Goal: Task Accomplishment & Management: Complete application form

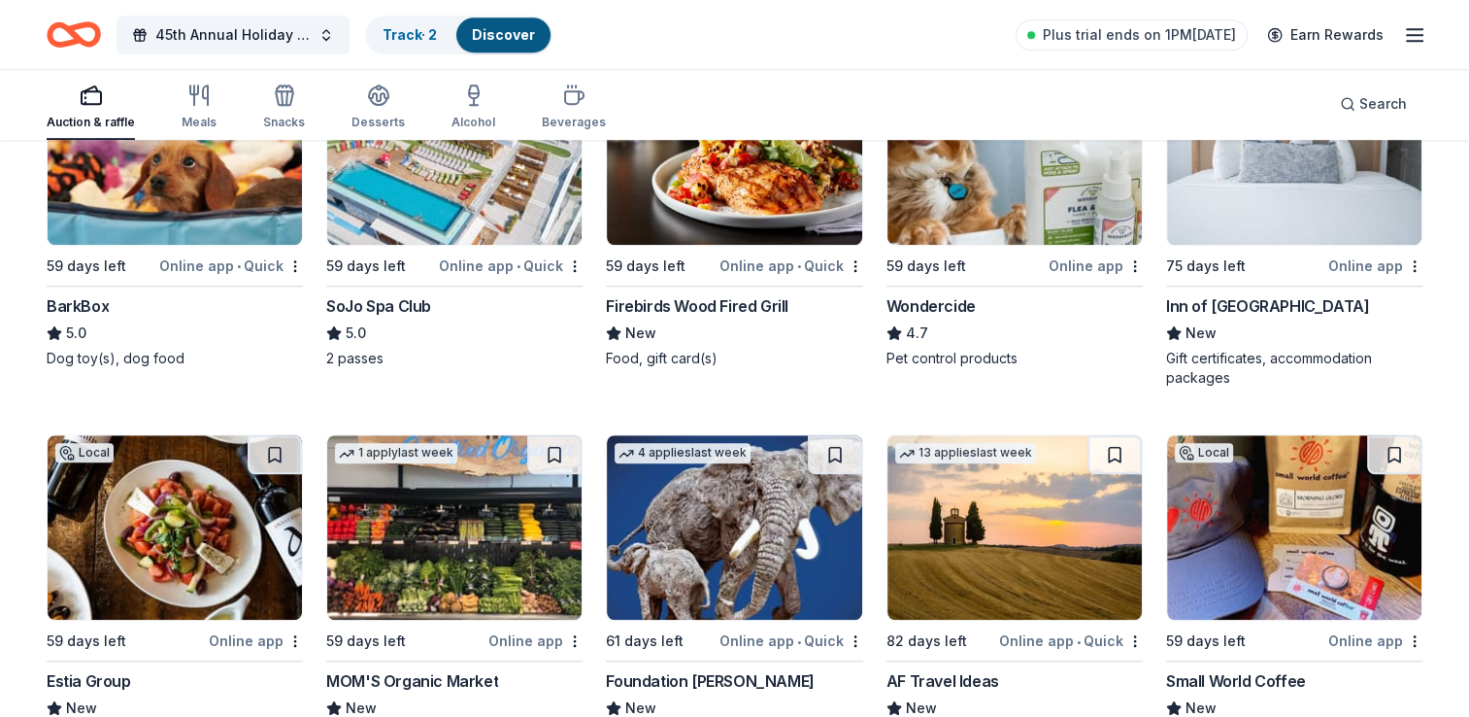
scroll to position [1425, 0]
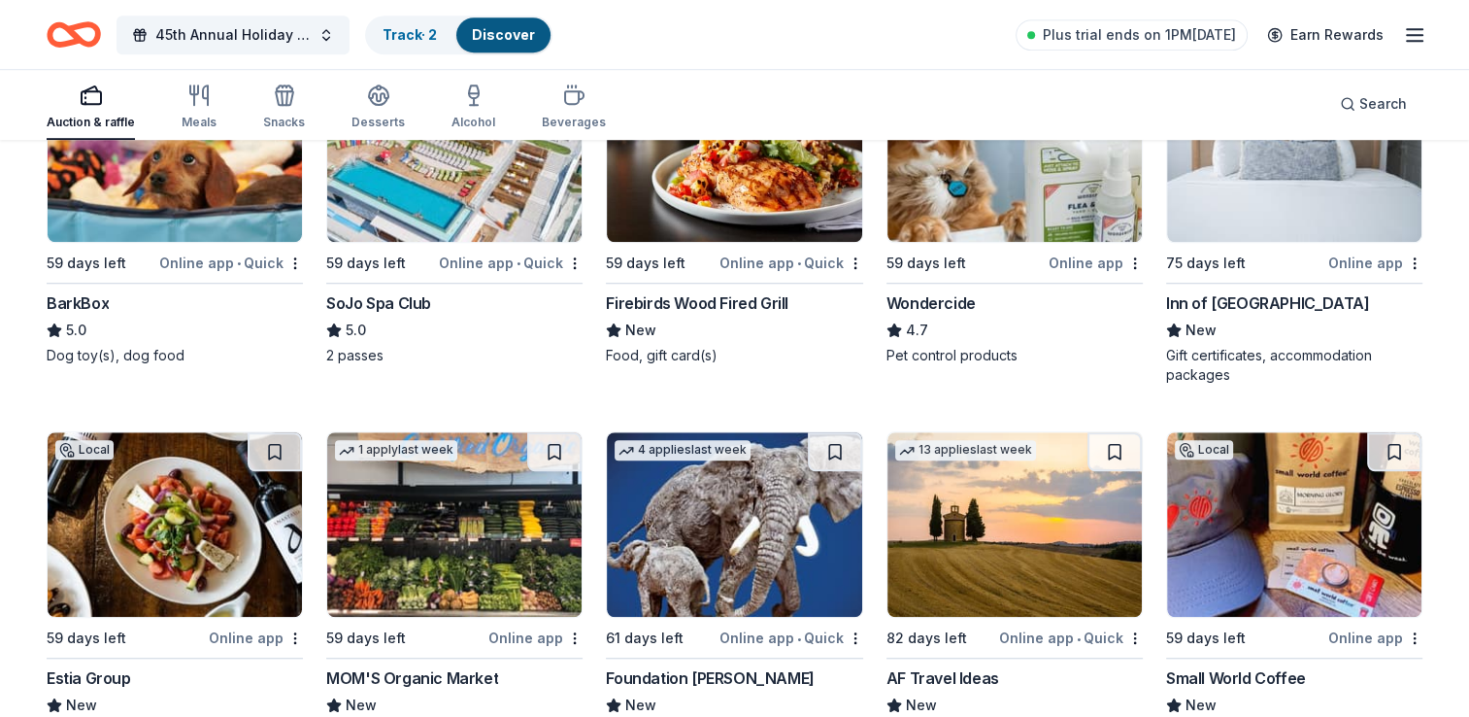
click at [1254, 303] on div "Inn of [GEOGRAPHIC_DATA]" at bounding box center [1267, 302] width 203 height 23
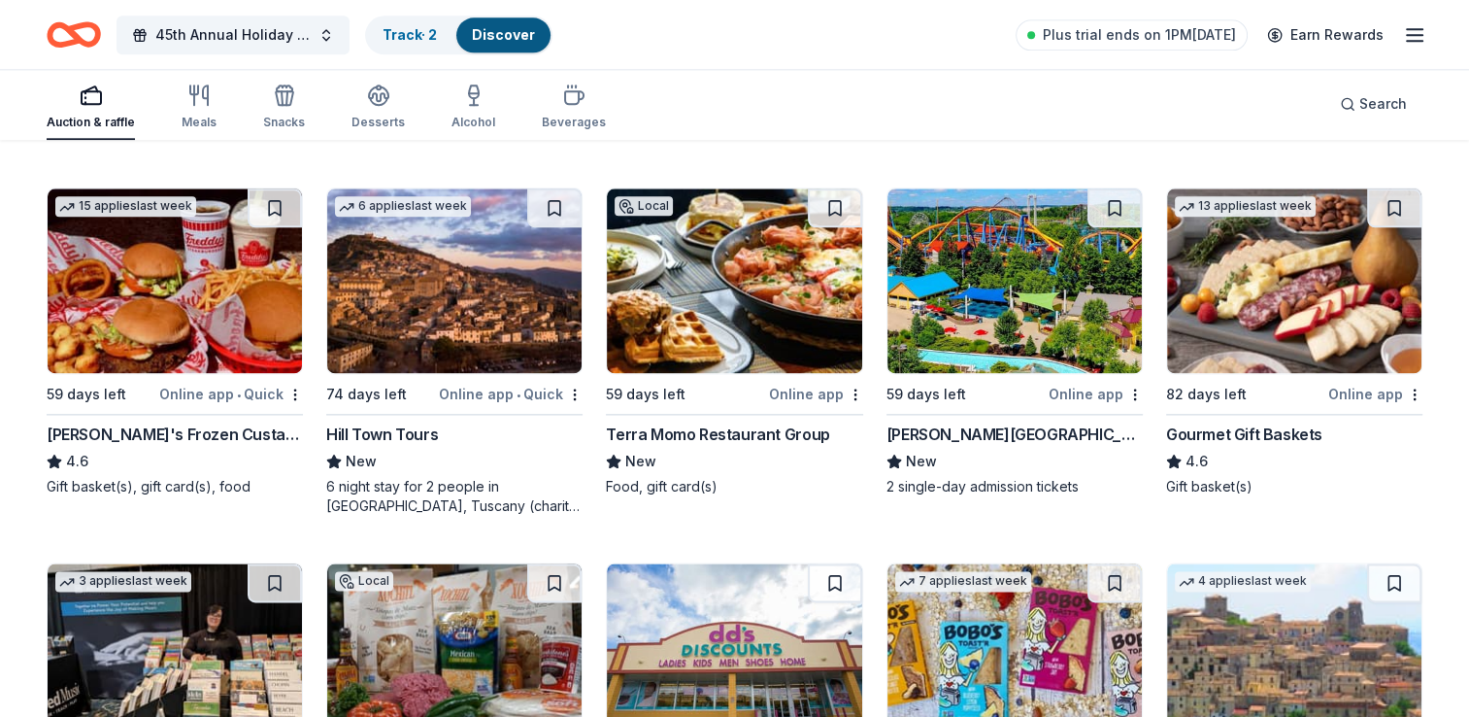
scroll to position [2419, 0]
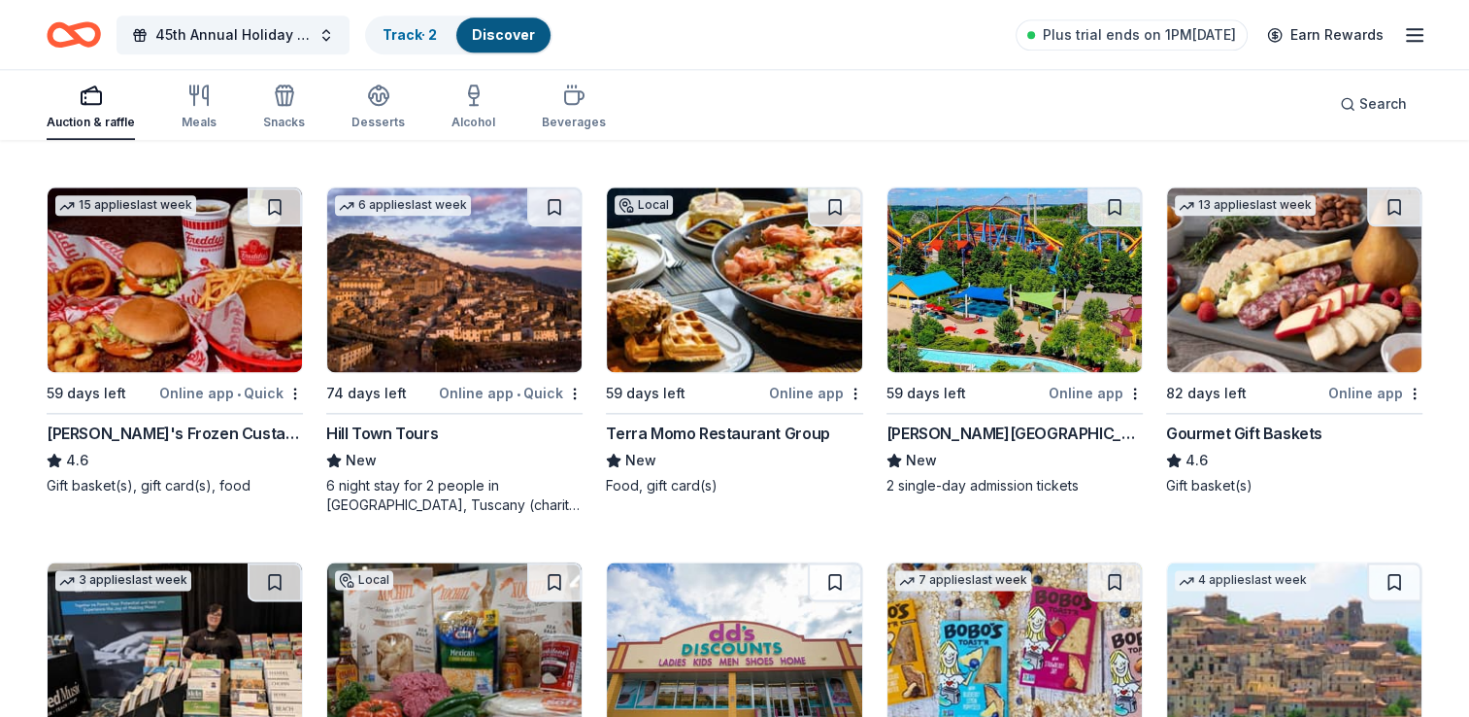
click at [963, 426] on div "Dorney Park & Wildwater Kingdom" at bounding box center [1014, 432] width 256 height 23
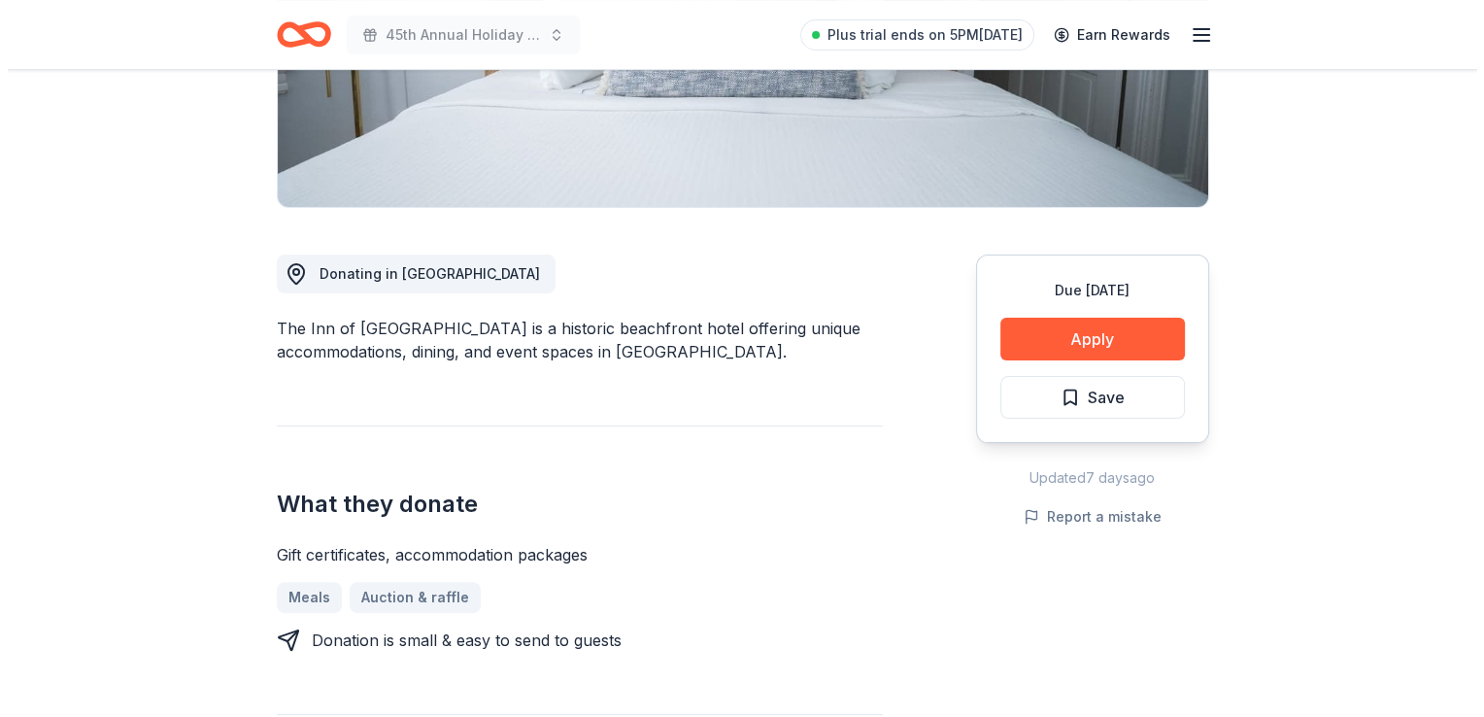
scroll to position [453, 0]
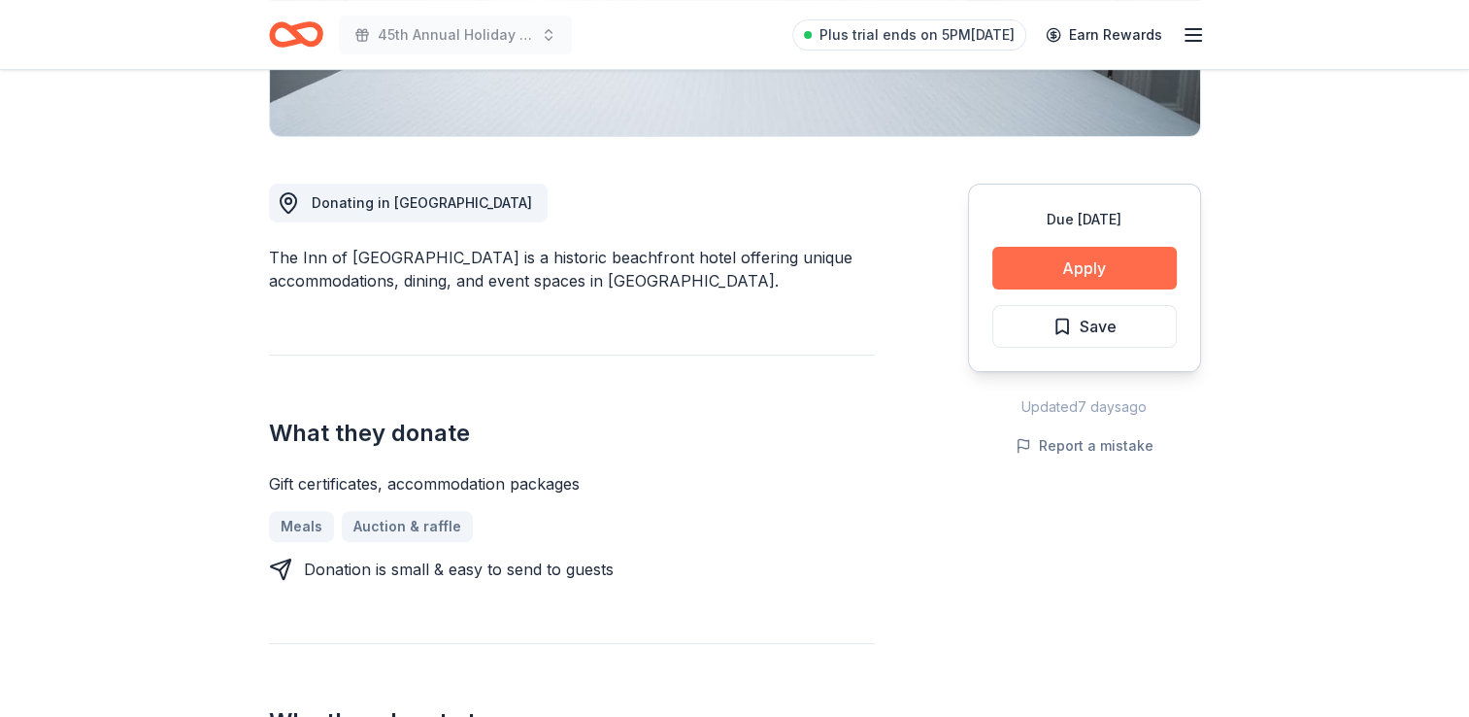
click at [1049, 268] on button "Apply" at bounding box center [1084, 268] width 184 height 43
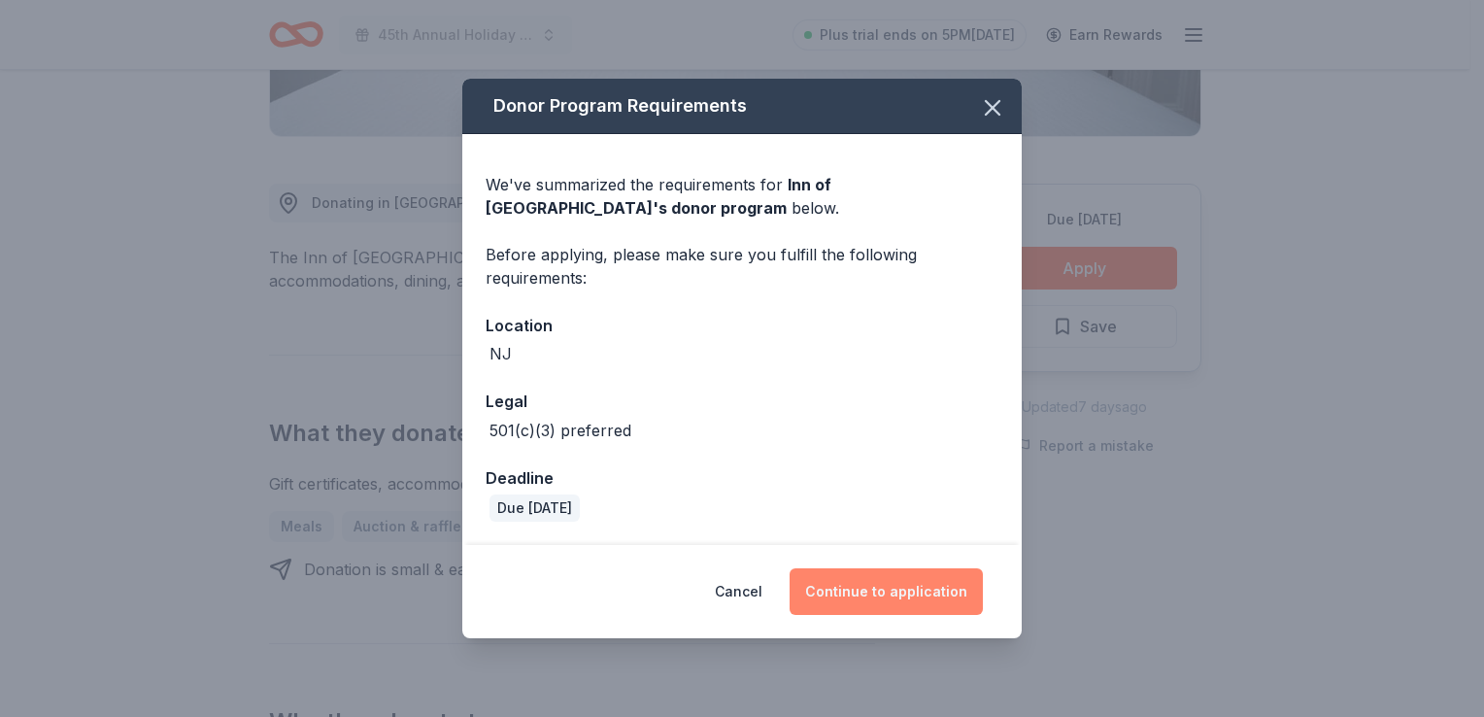
click at [930, 590] on button "Continue to application" at bounding box center [885, 591] width 193 height 47
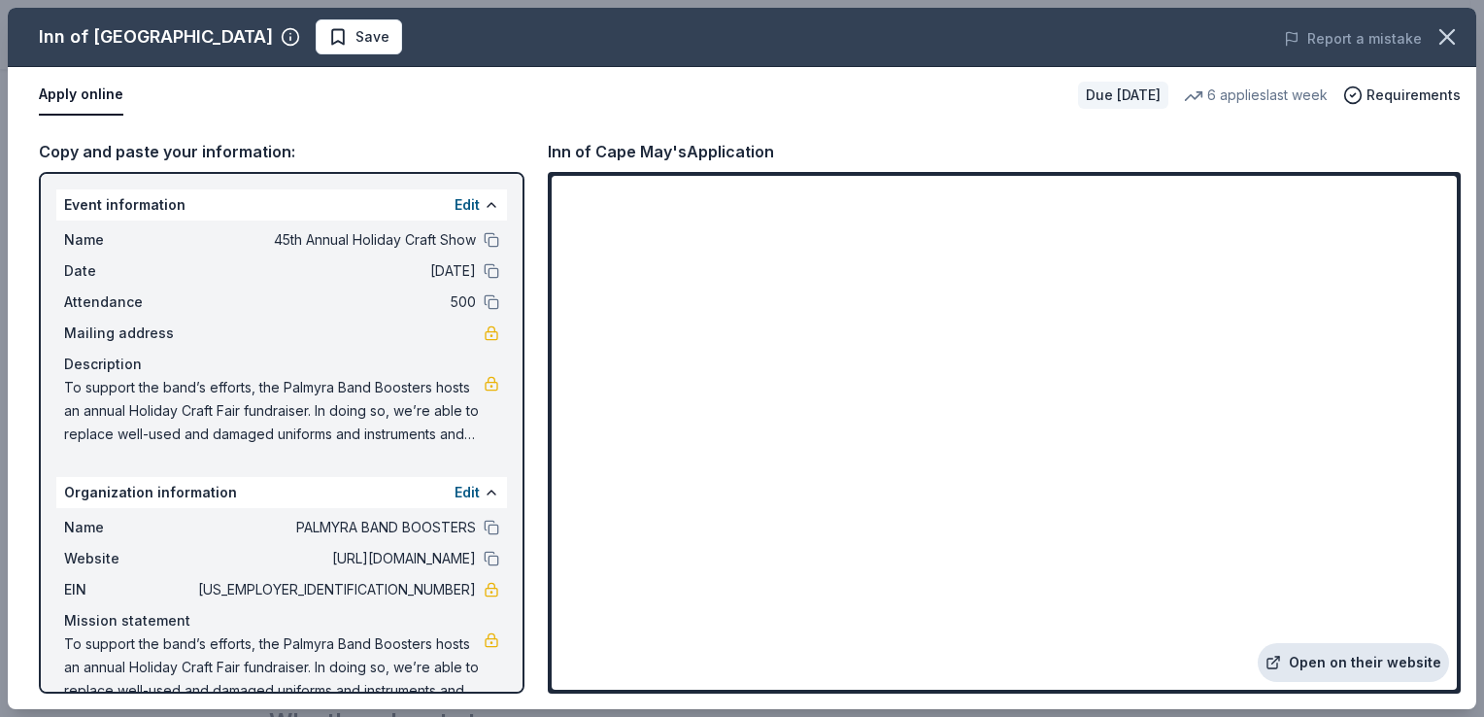
click at [1355, 654] on link "Open on their website" at bounding box center [1352, 662] width 191 height 39
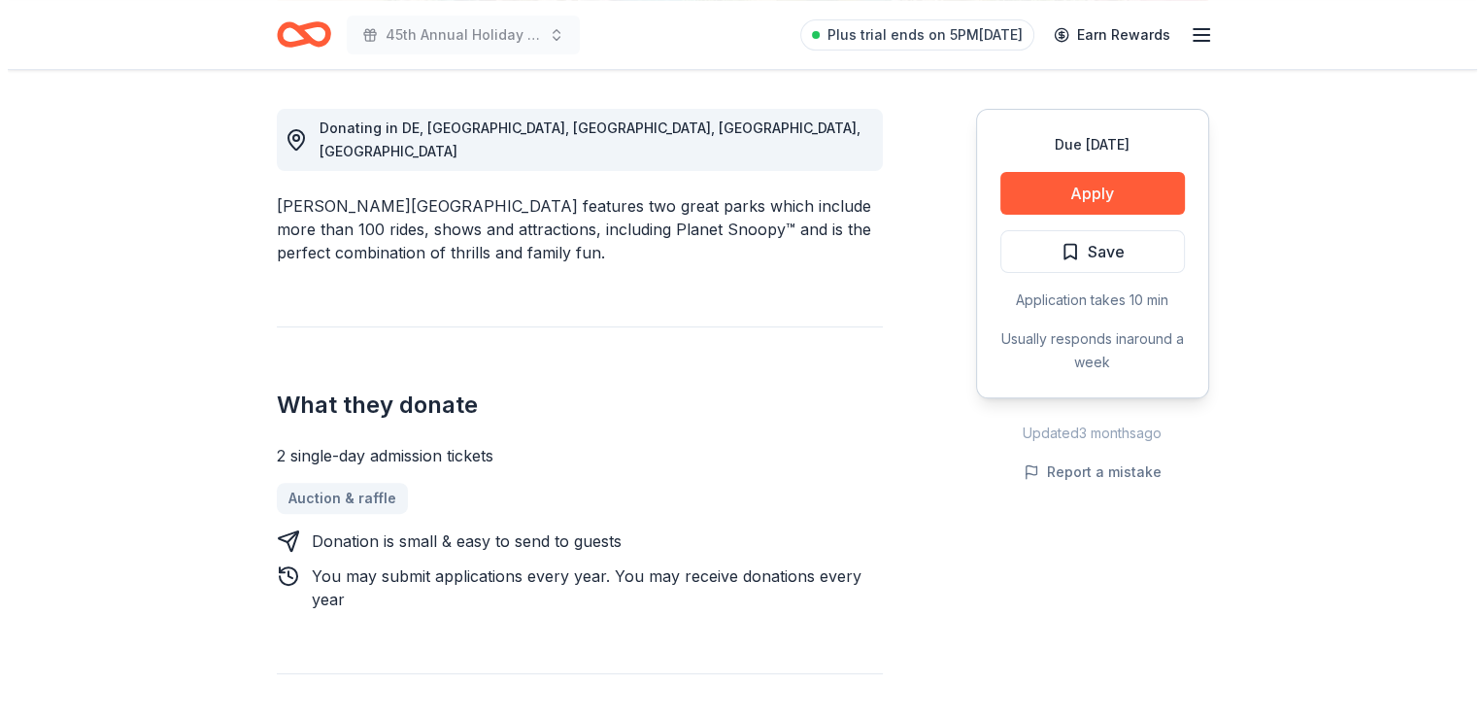
scroll to position [528, 0]
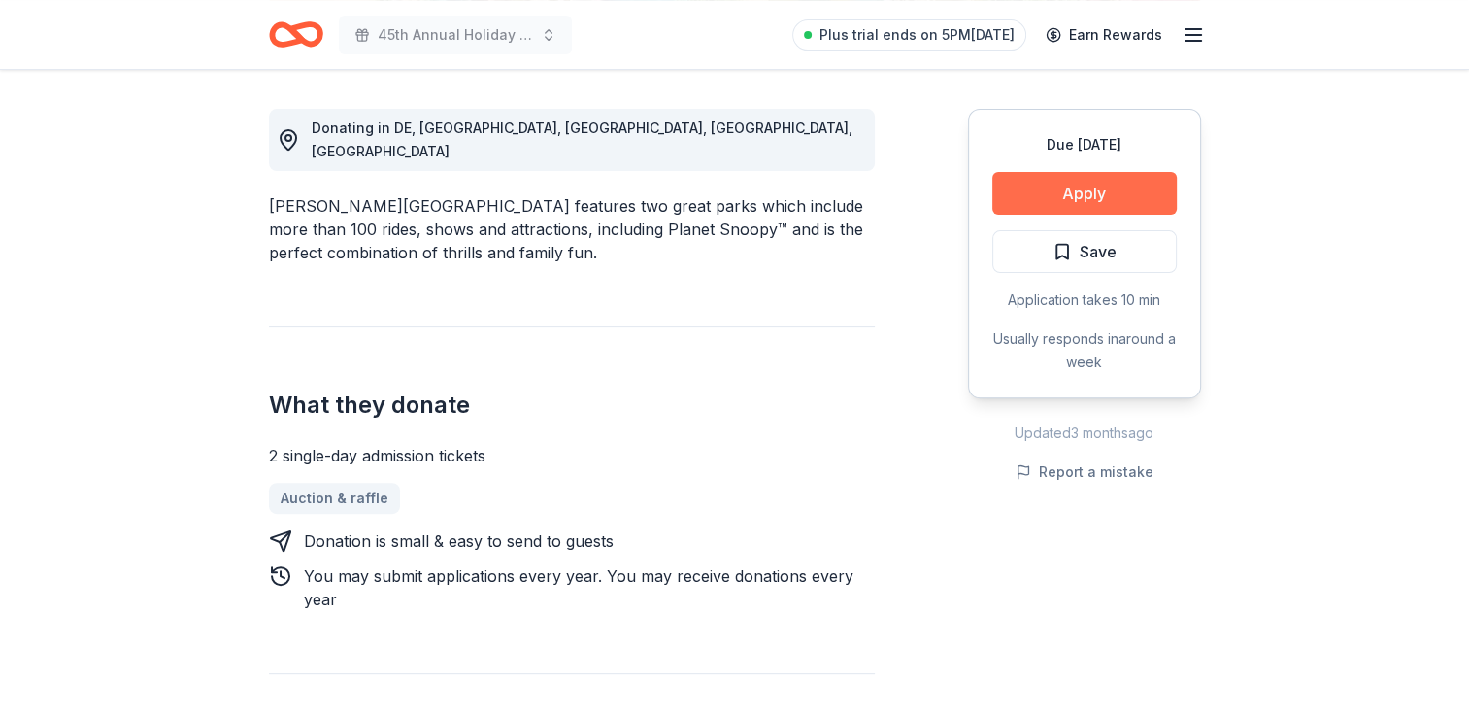
click at [1091, 203] on button "Apply" at bounding box center [1084, 193] width 184 height 43
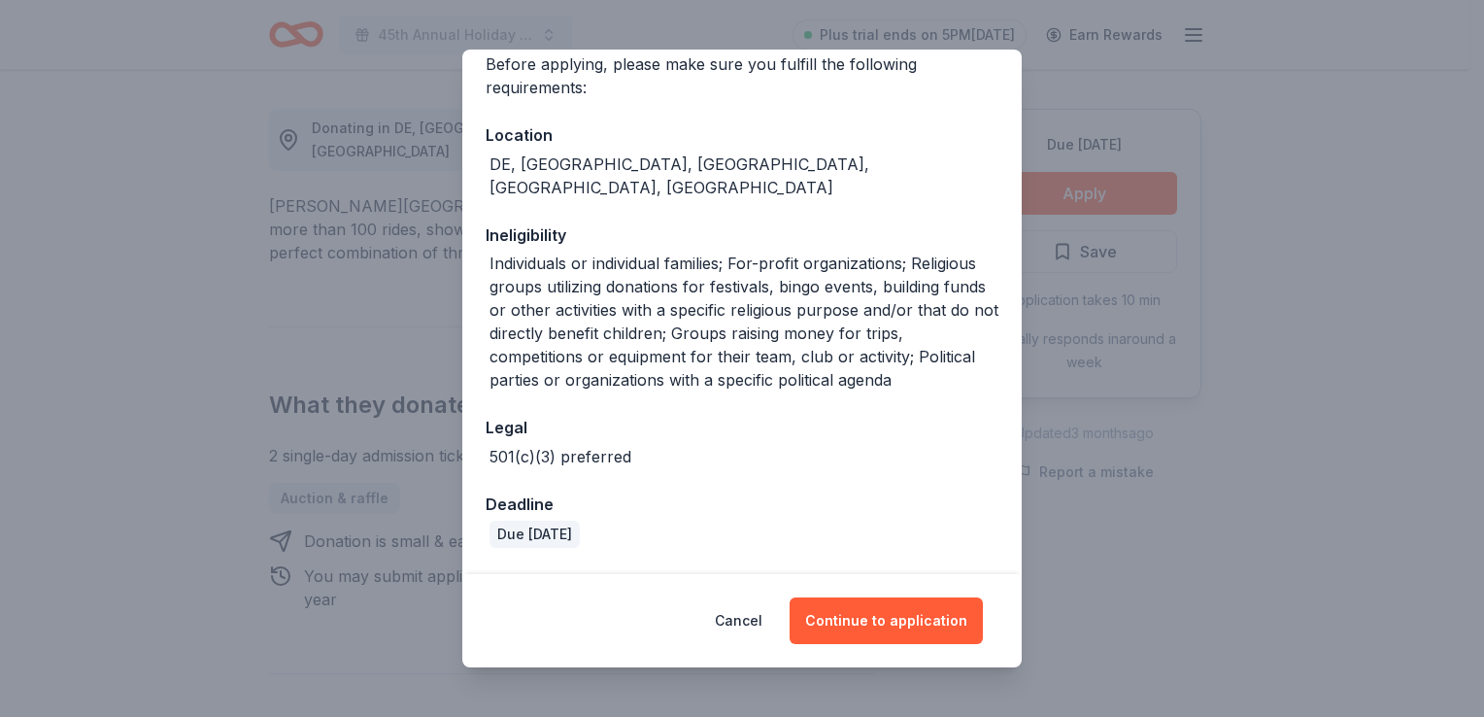
scroll to position [286, 0]
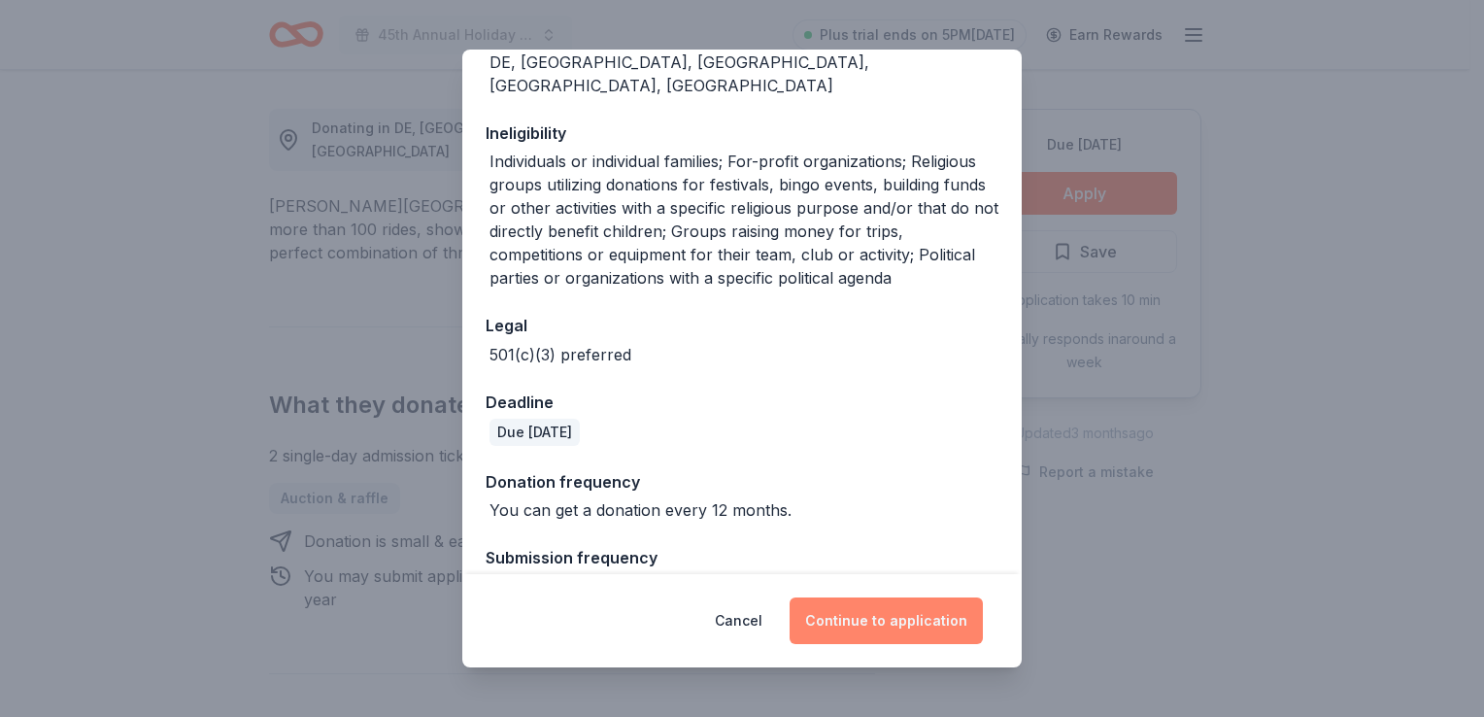
click at [870, 623] on button "Continue to application" at bounding box center [885, 620] width 193 height 47
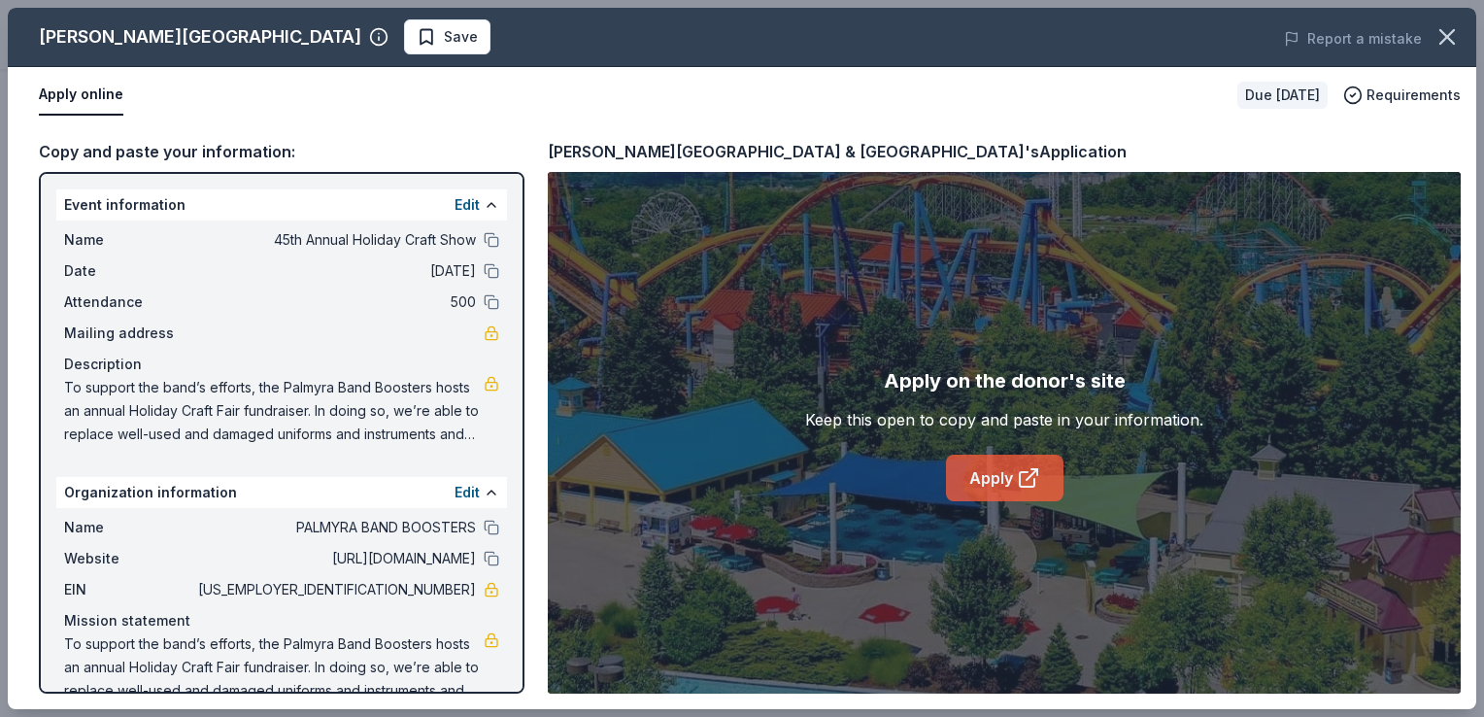
click at [979, 476] on link "Apply" at bounding box center [1004, 477] width 117 height 47
click at [1008, 476] on link "Apply" at bounding box center [1004, 477] width 117 height 47
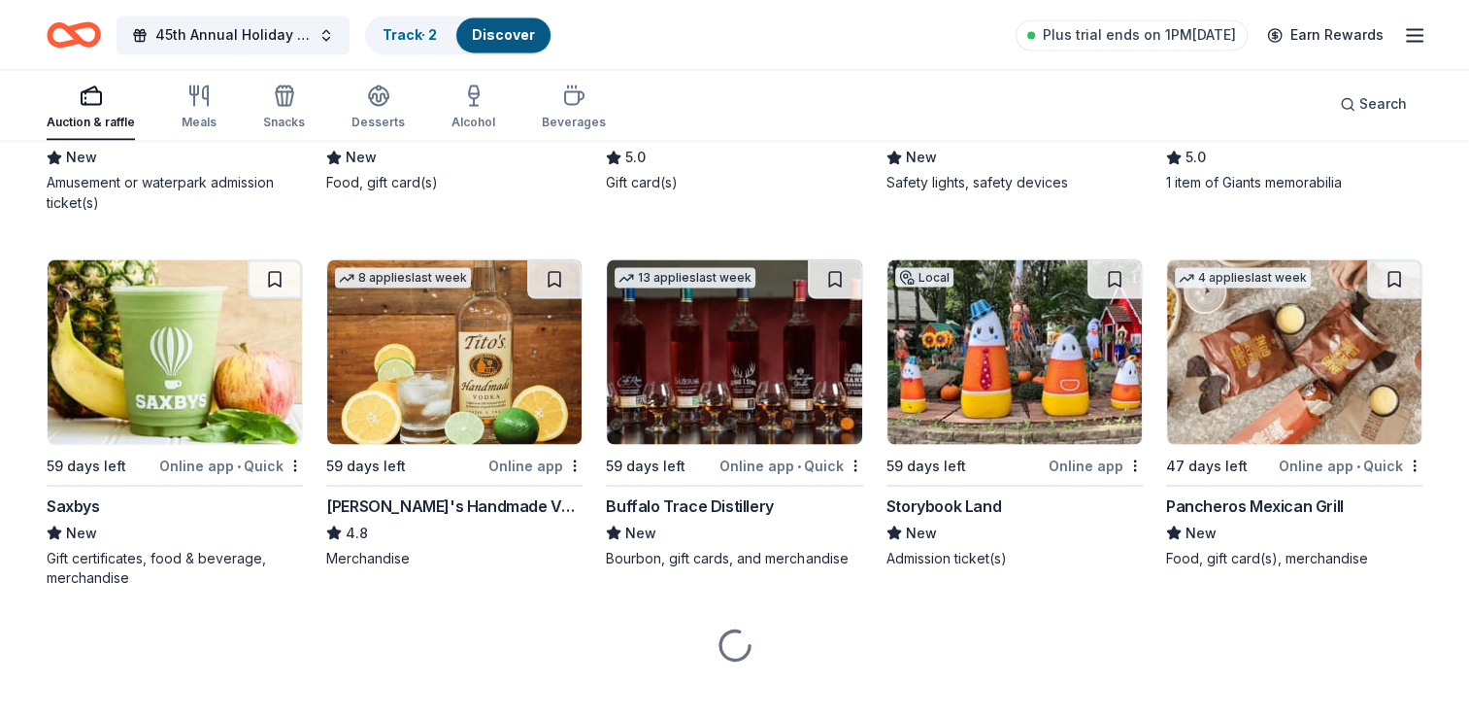
scroll to position [3478, 0]
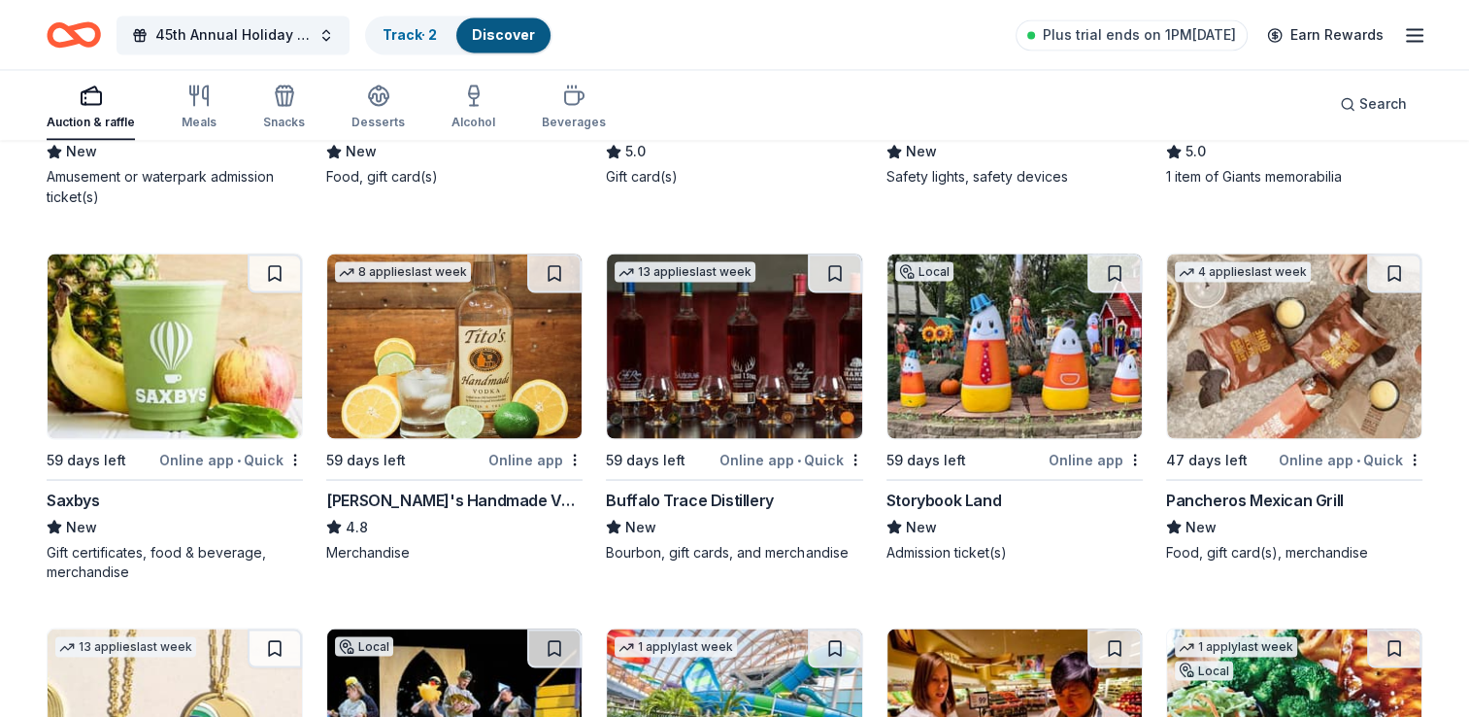
click at [955, 487] on div "Storybook Land" at bounding box center [943, 498] width 115 height 23
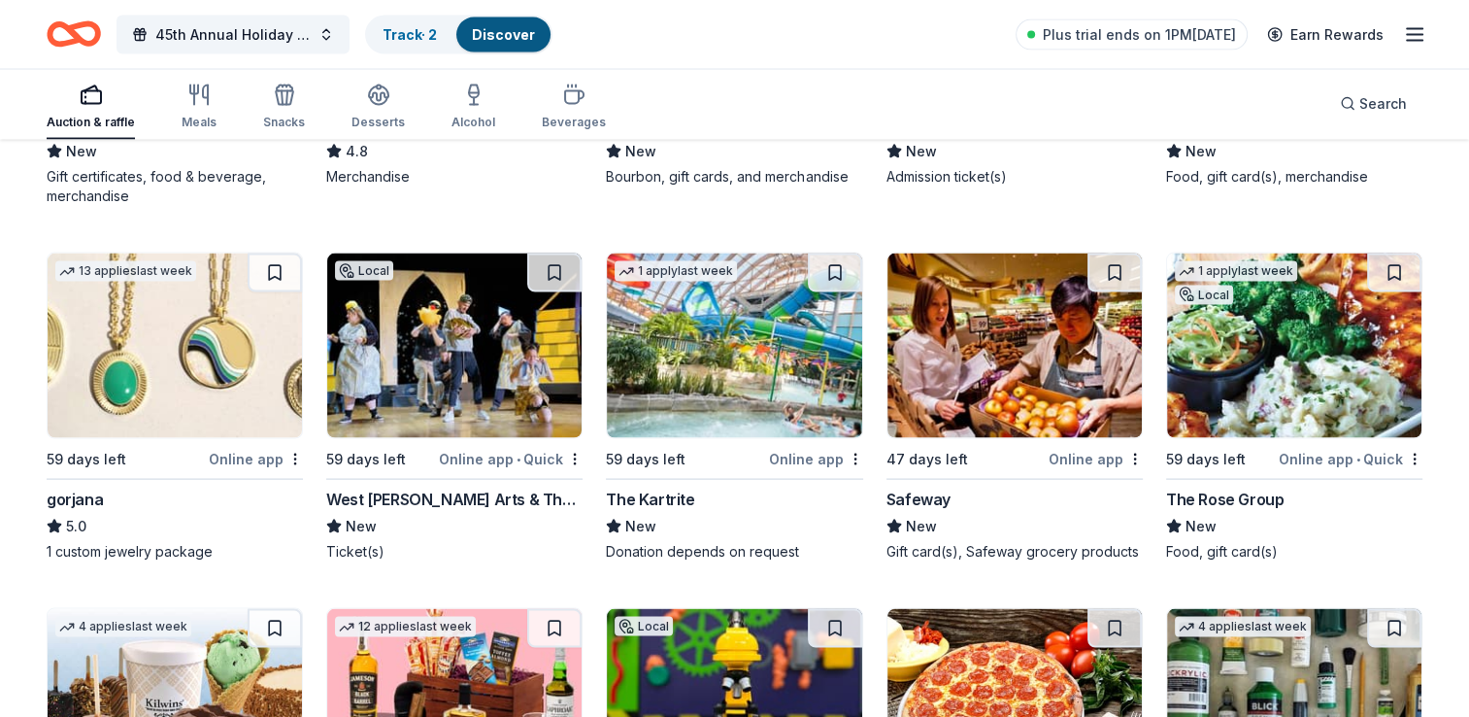
scroll to position [4223, 0]
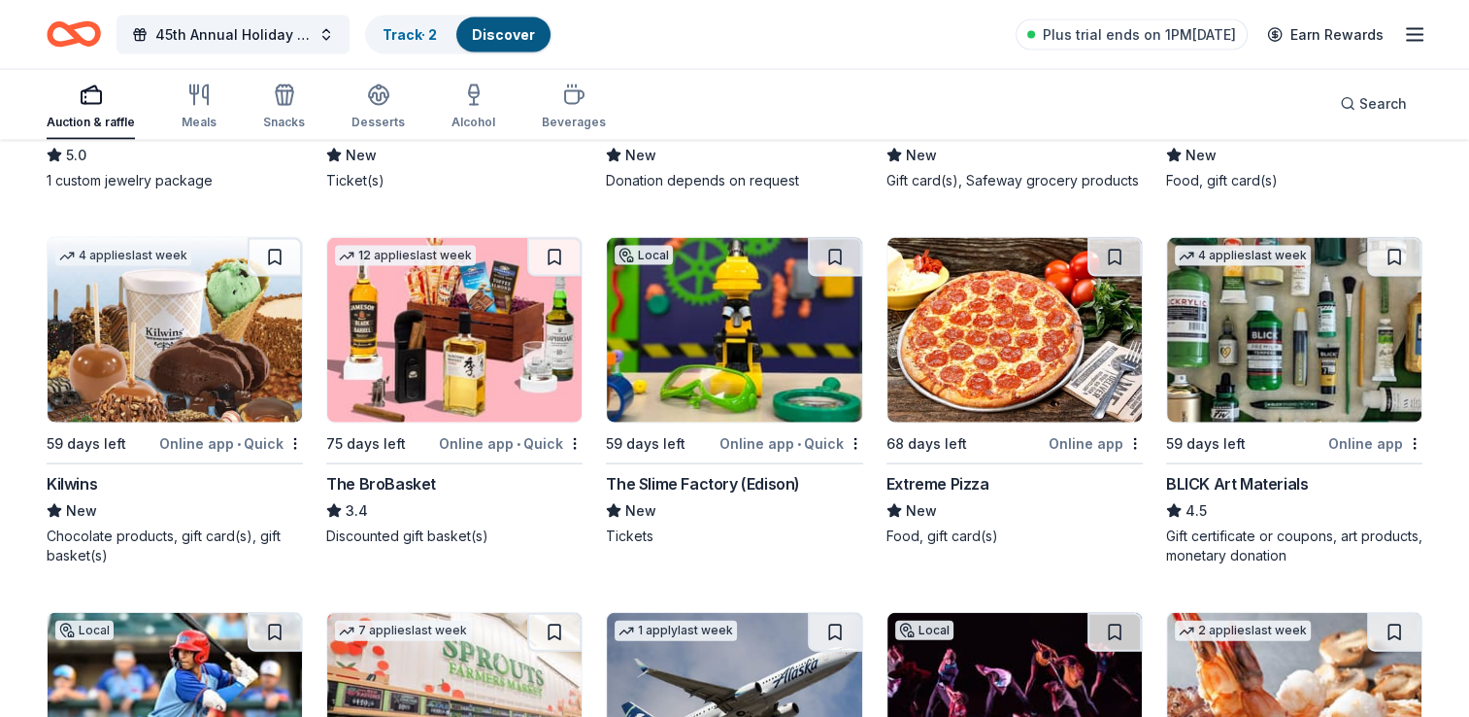
click at [731, 484] on div "The Slime Factory (Edison)" at bounding box center [703, 483] width 194 height 23
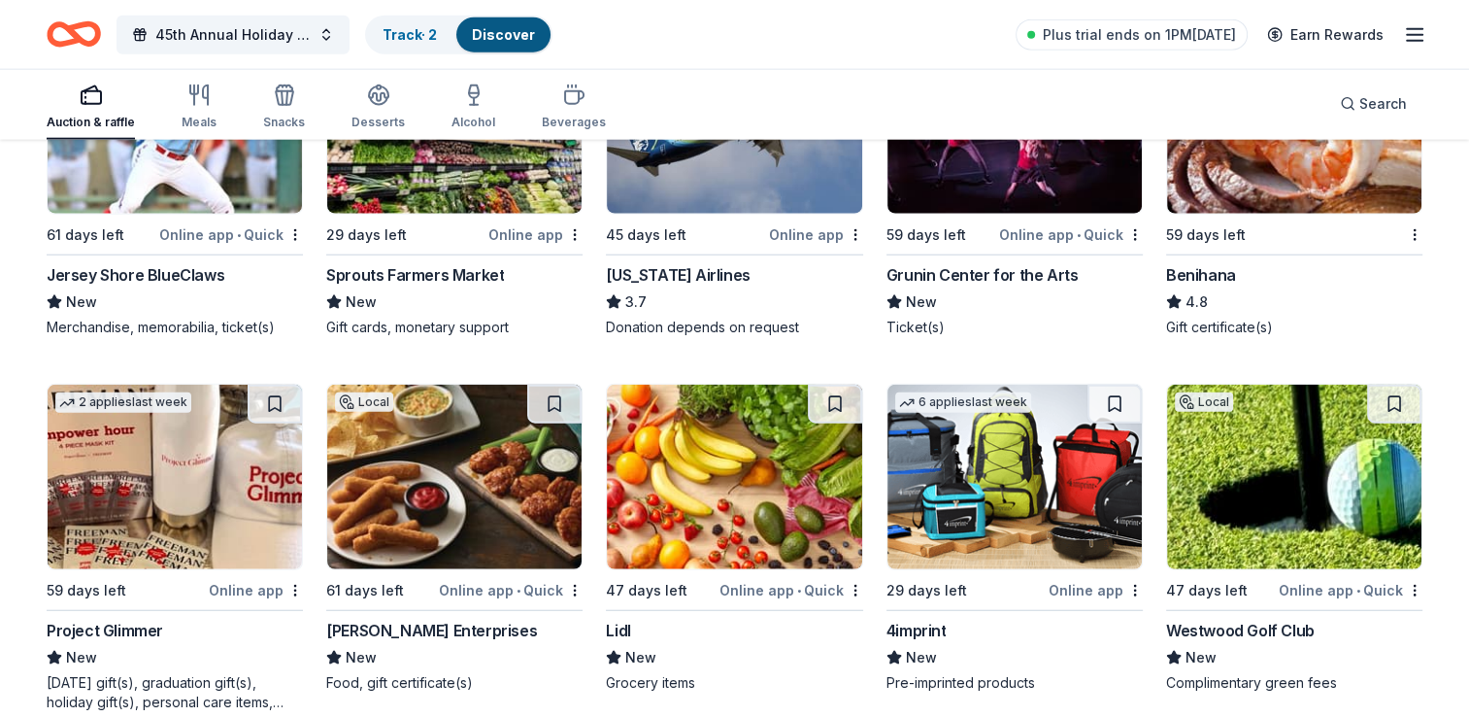
scroll to position [4806, 0]
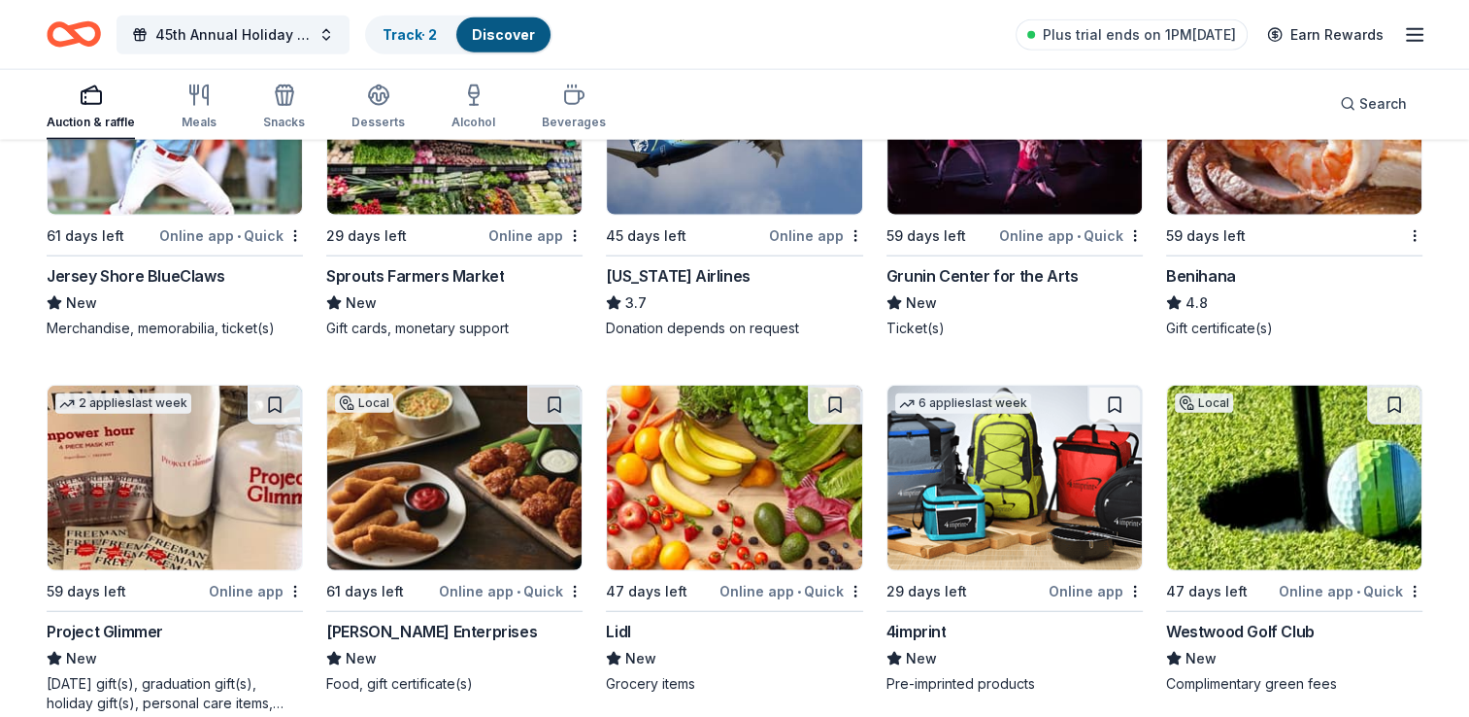
click at [742, 465] on img at bounding box center [734, 477] width 254 height 184
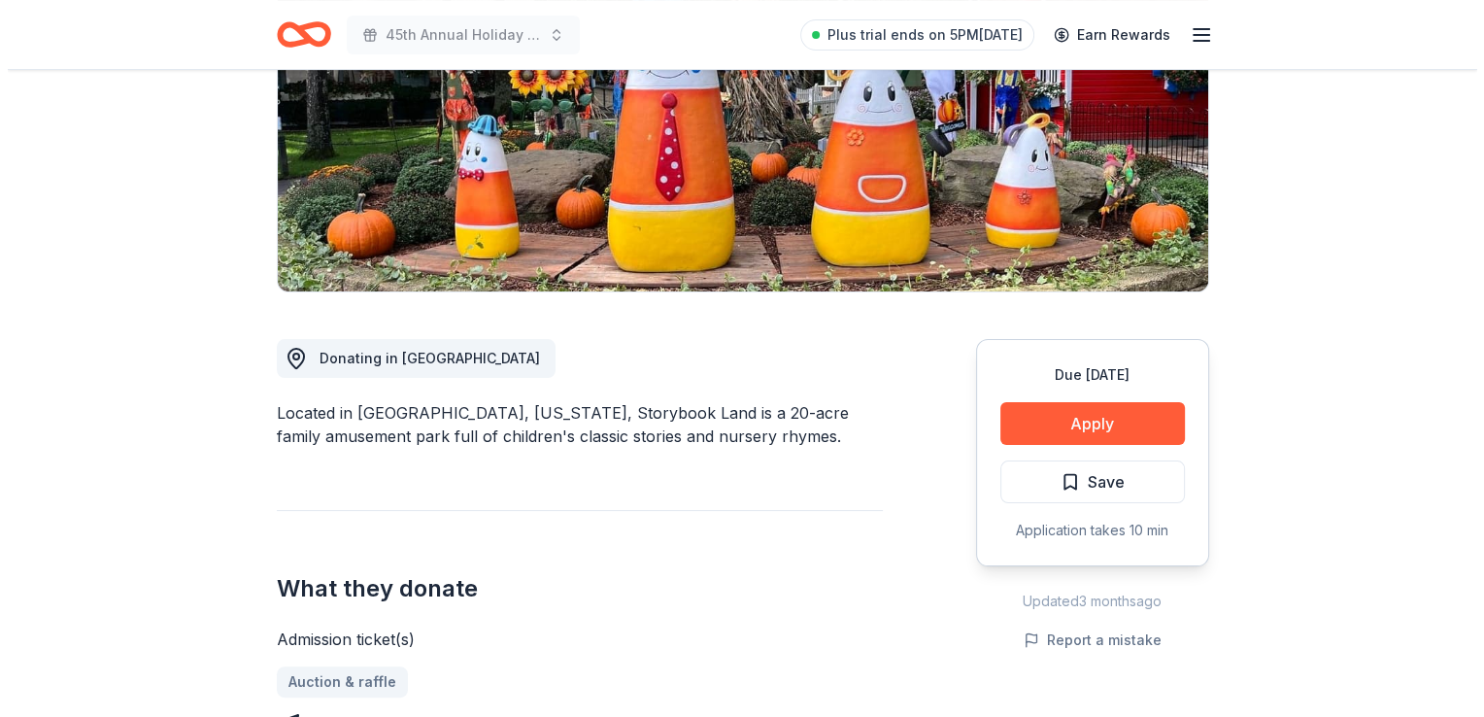
scroll to position [299, 0]
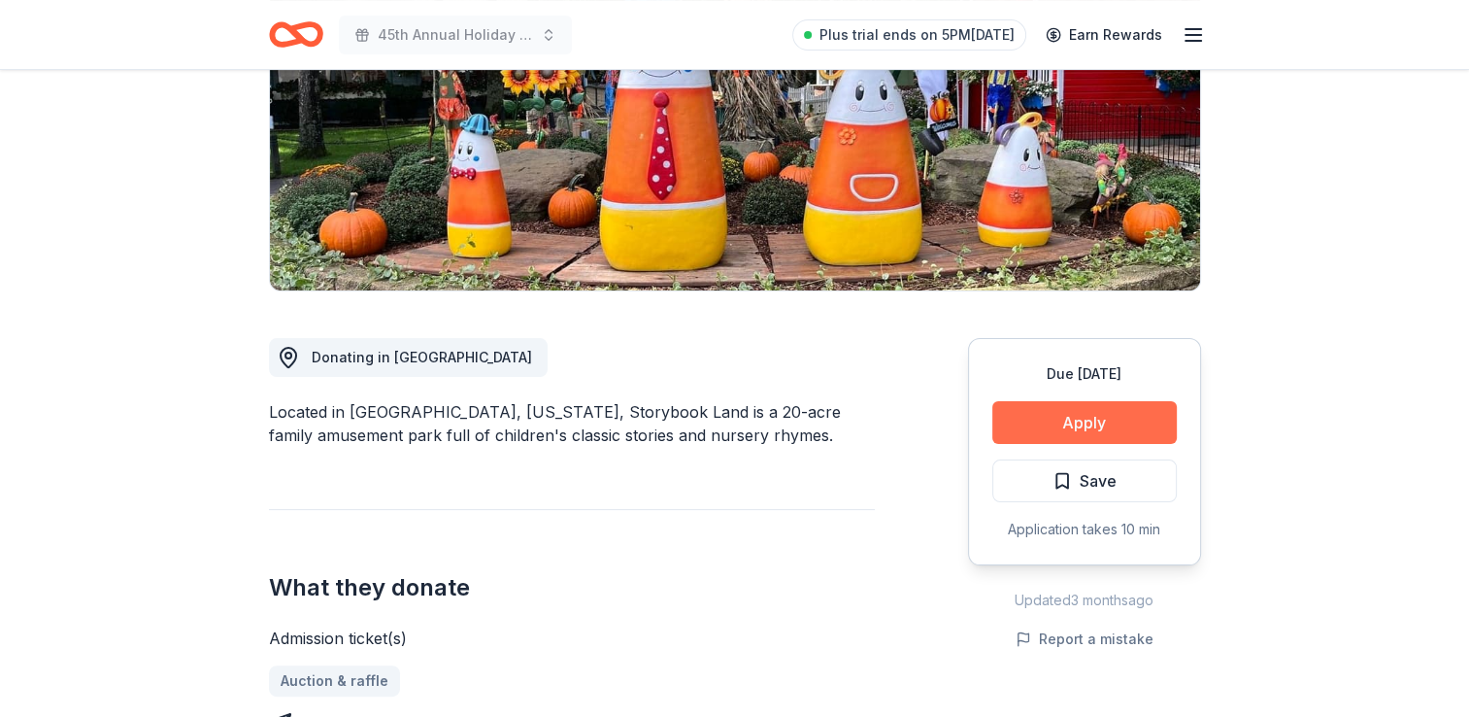
click at [1115, 412] on button "Apply" at bounding box center [1084, 422] width 184 height 43
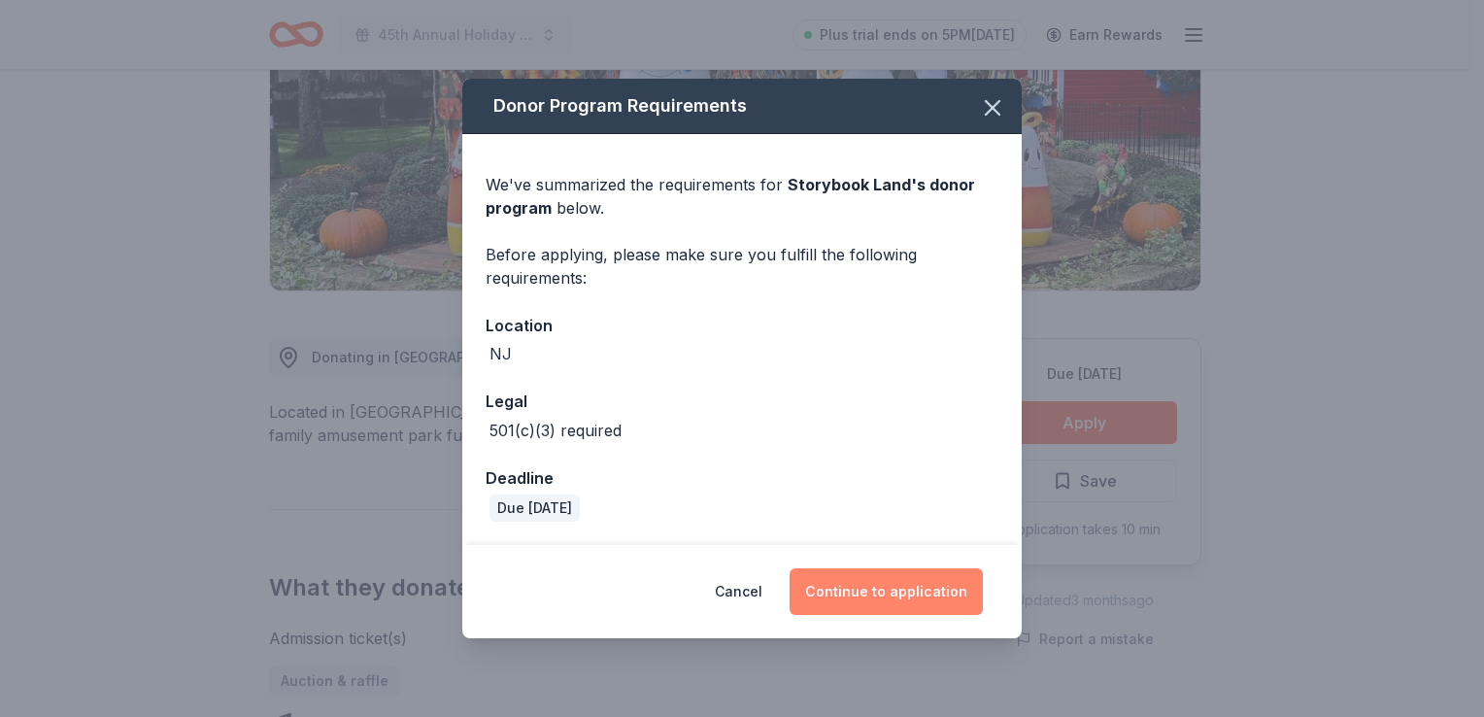
click at [905, 613] on button "Continue to application" at bounding box center [885, 591] width 193 height 47
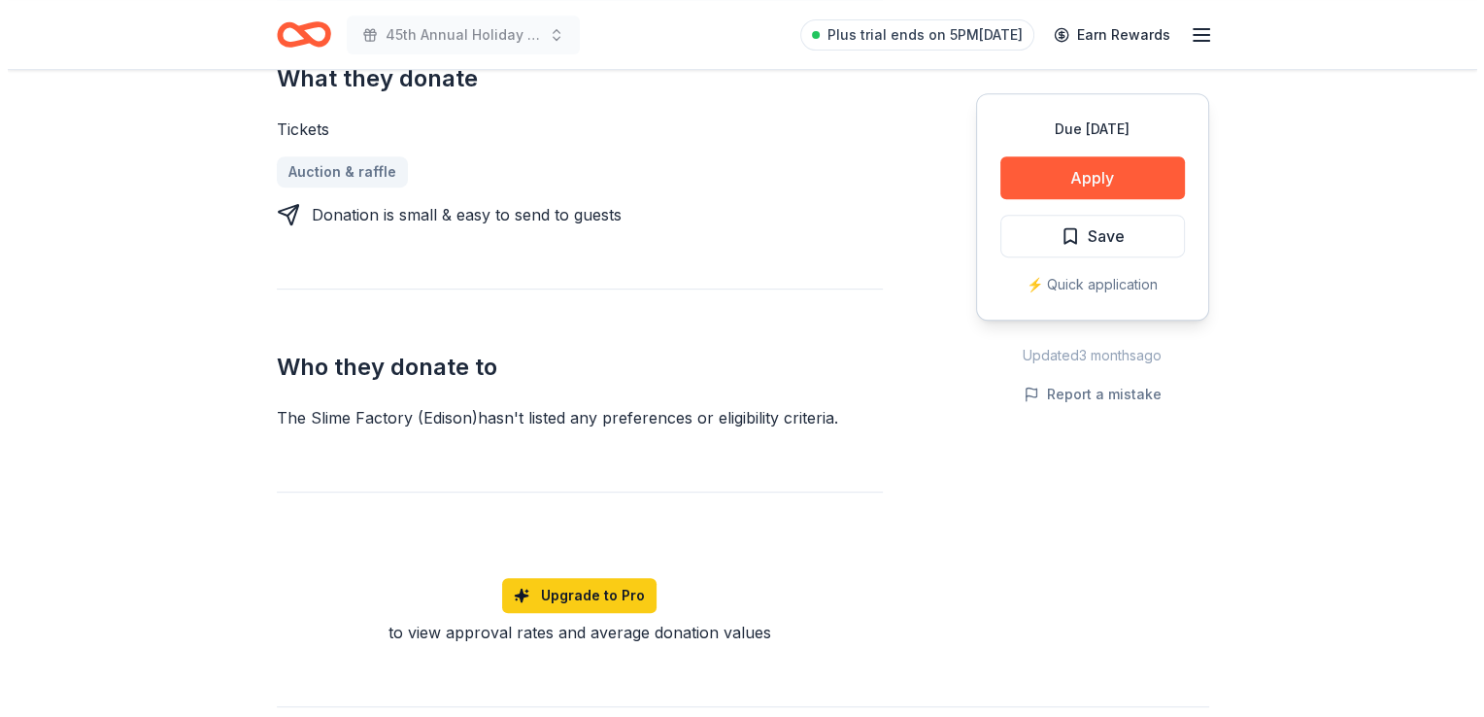
scroll to position [854, 0]
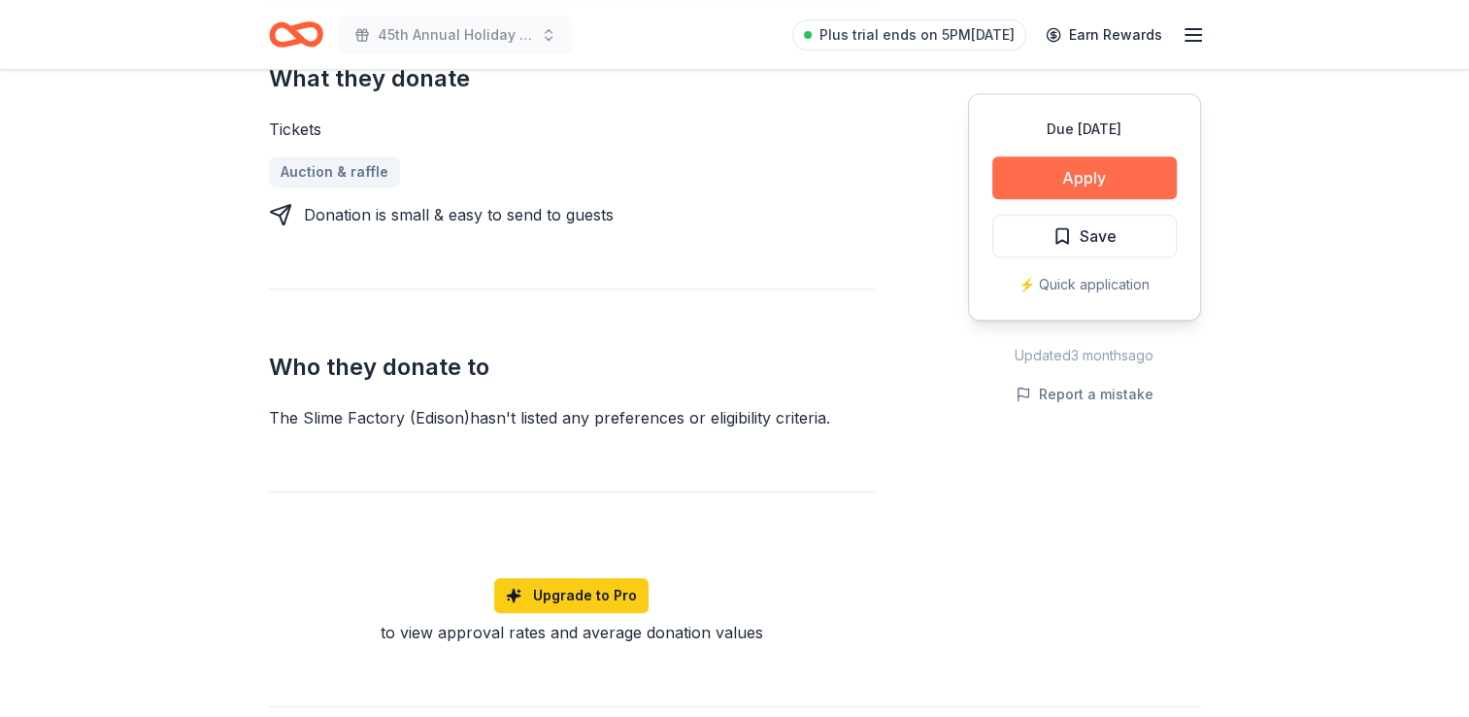
click at [1083, 188] on button "Apply" at bounding box center [1084, 177] width 184 height 43
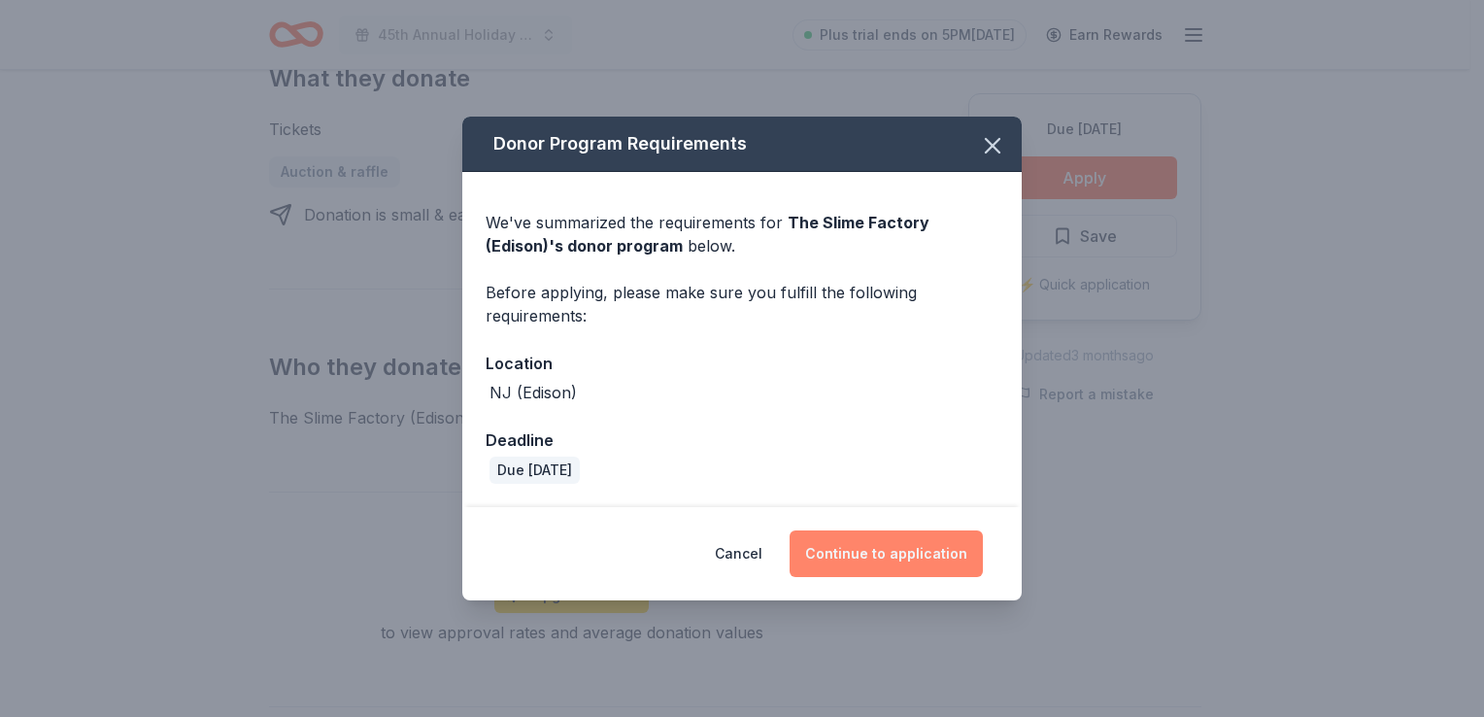
click at [835, 550] on button "Continue to application" at bounding box center [885, 553] width 193 height 47
